Goal: Information Seeking & Learning: Learn about a topic

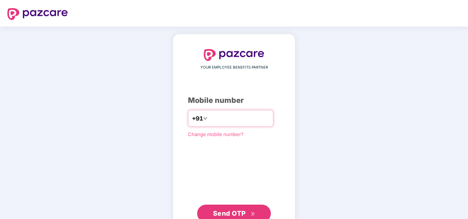
type input "**********"
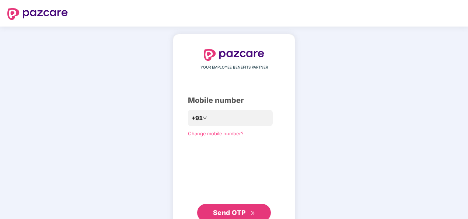
click at [191, 171] on div "**********" at bounding box center [234, 135] width 92 height 172
click at [236, 210] on span "Send OTP" at bounding box center [229, 213] width 33 height 8
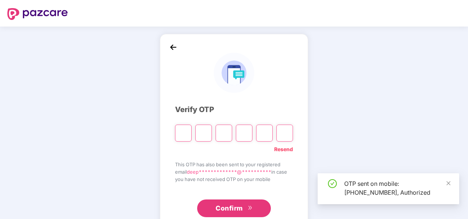
type input "*"
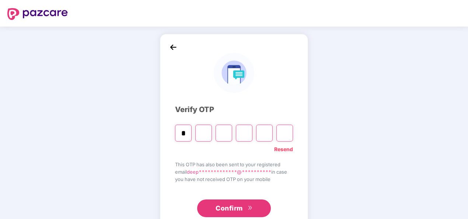
type input "*"
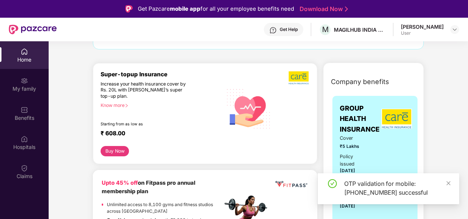
scroll to position [74, 0]
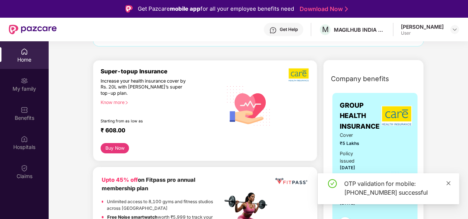
click at [448, 183] on icon "close" at bounding box center [449, 183] width 4 height 4
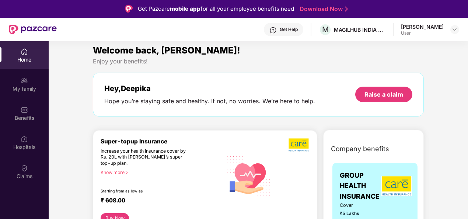
scroll to position [0, 0]
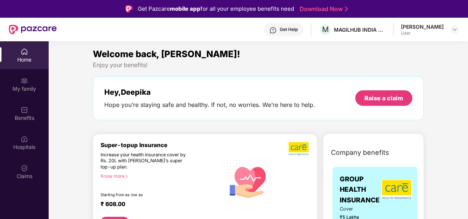
click at [450, 31] on div "Deepika M User" at bounding box center [430, 29] width 58 height 13
click at [454, 30] on img at bounding box center [455, 30] width 6 height 6
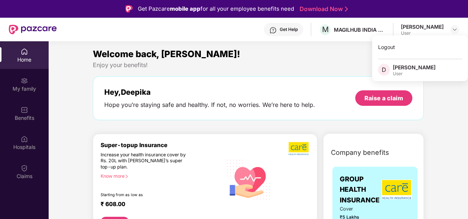
click at [261, 57] on div "Welcome back, [PERSON_NAME]!" at bounding box center [258, 54] width 331 height 14
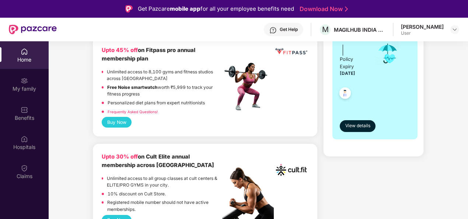
scroll to position [258, 0]
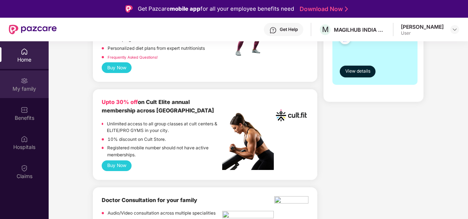
click at [26, 91] on div "My family" at bounding box center [24, 88] width 49 height 7
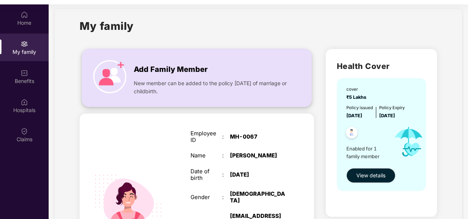
scroll to position [0, 0]
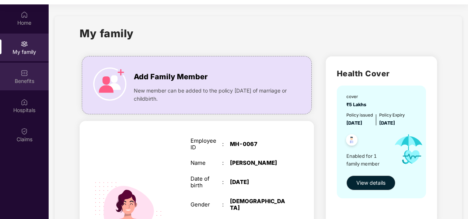
click at [24, 84] on div "Benefits" at bounding box center [24, 80] width 49 height 7
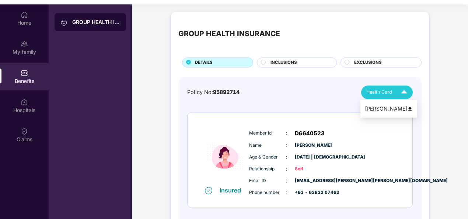
click at [385, 110] on div "[PERSON_NAME]" at bounding box center [389, 109] width 48 height 8
click at [293, 60] on span "INCLUSIONS" at bounding box center [283, 62] width 27 height 7
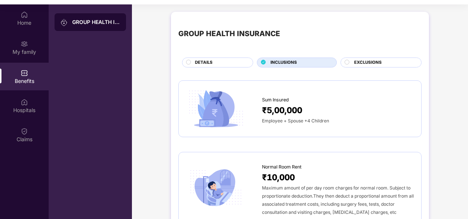
click at [369, 60] on span "EXCLUSIONS" at bounding box center [368, 62] width 28 height 7
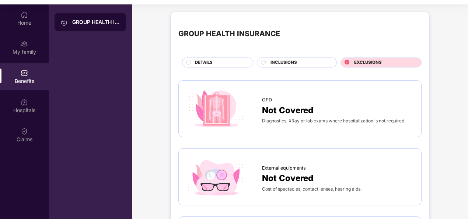
click at [283, 61] on span "INCLUSIONS" at bounding box center [283, 62] width 27 height 7
